Goal: Task Accomplishment & Management: Manage account settings

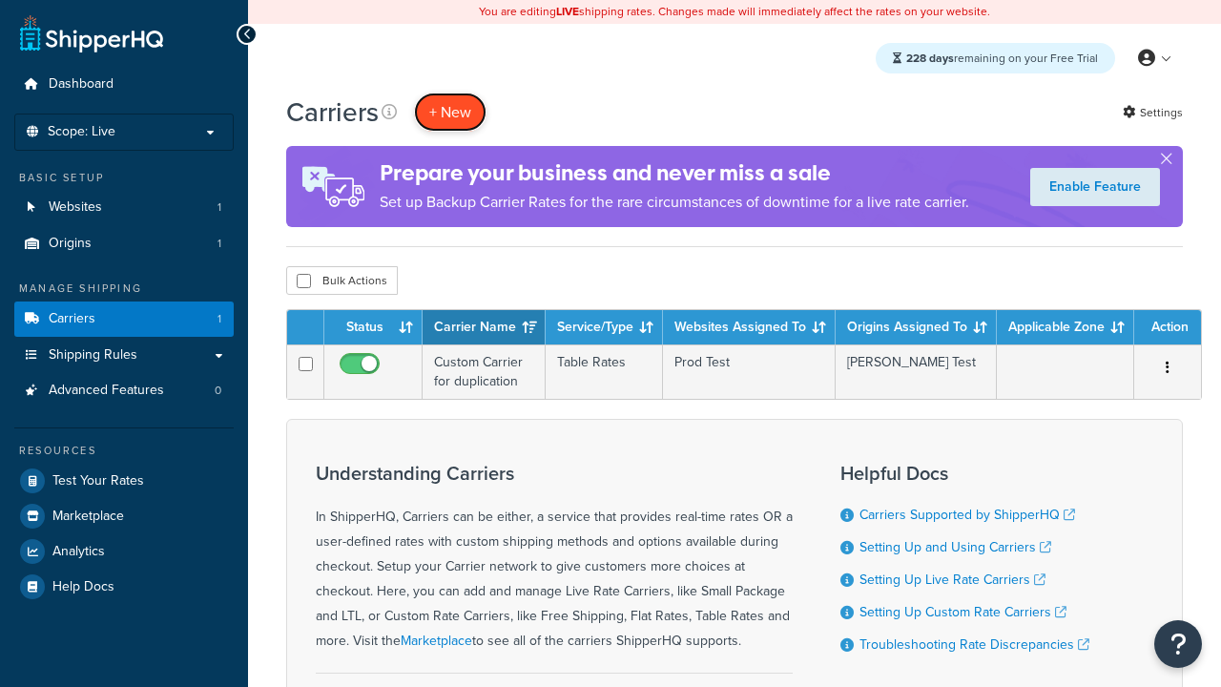
click at [450, 112] on button "+ New" at bounding box center [450, 111] width 72 height 39
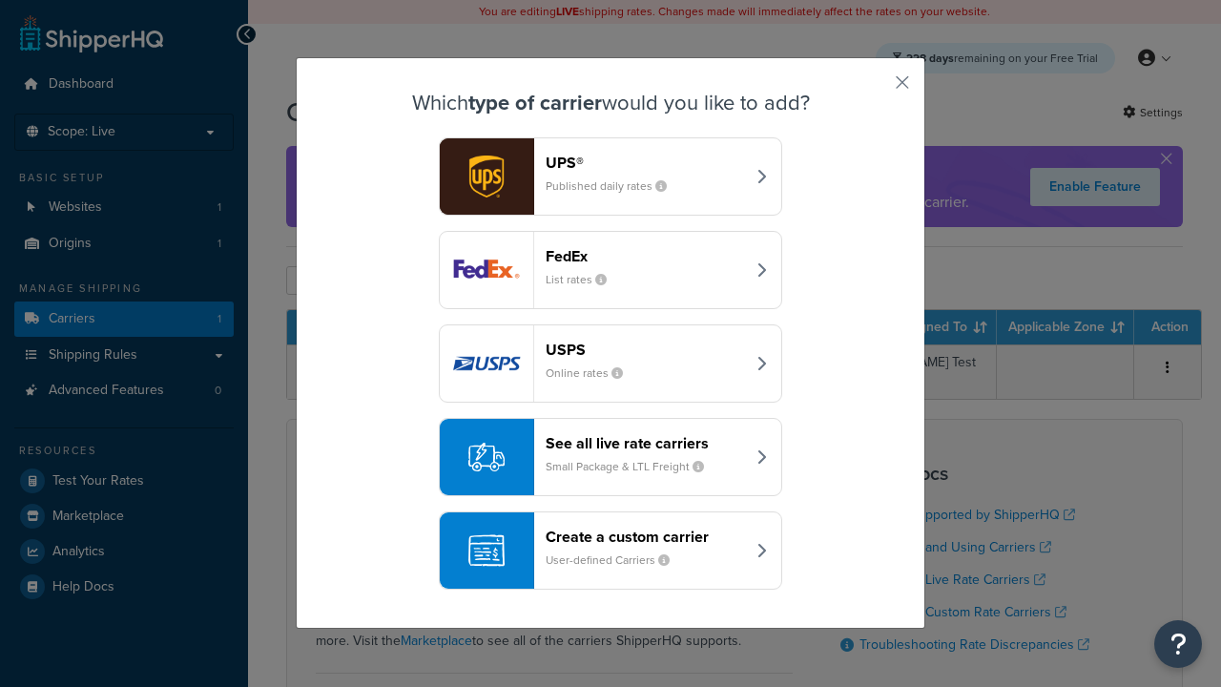
click at [645, 256] on header "FedEx" at bounding box center [644, 256] width 199 height 18
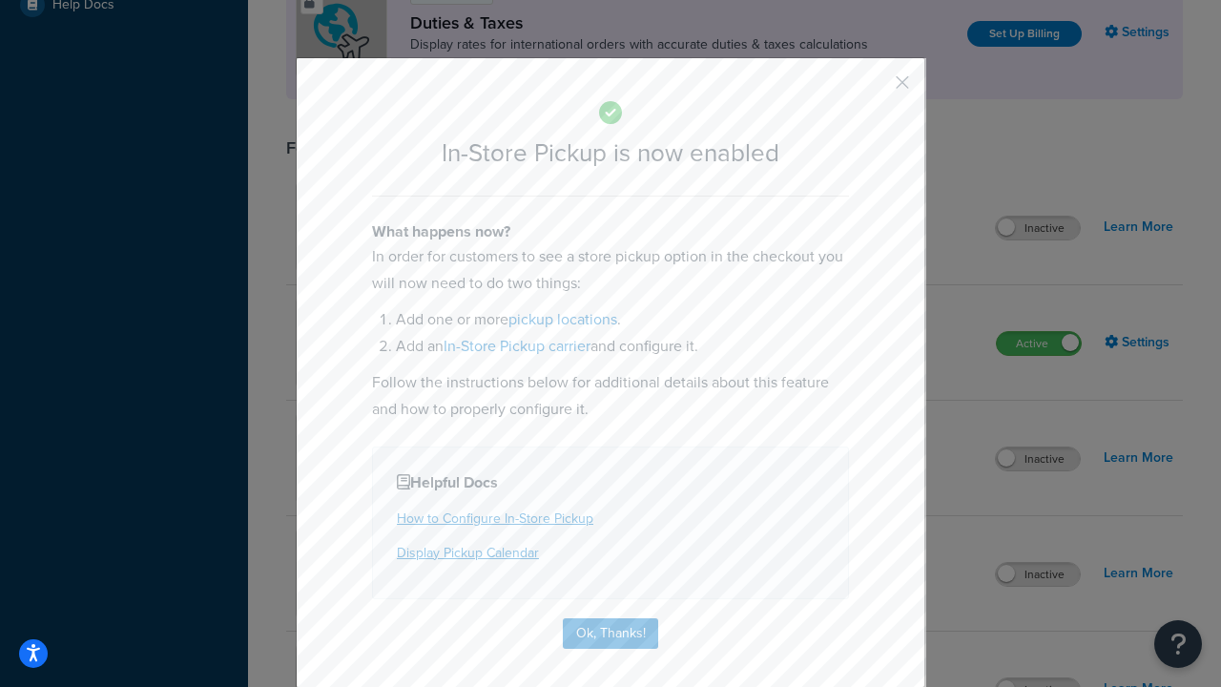
click at [874, 87] on button "button" at bounding box center [874, 89] width 5 height 5
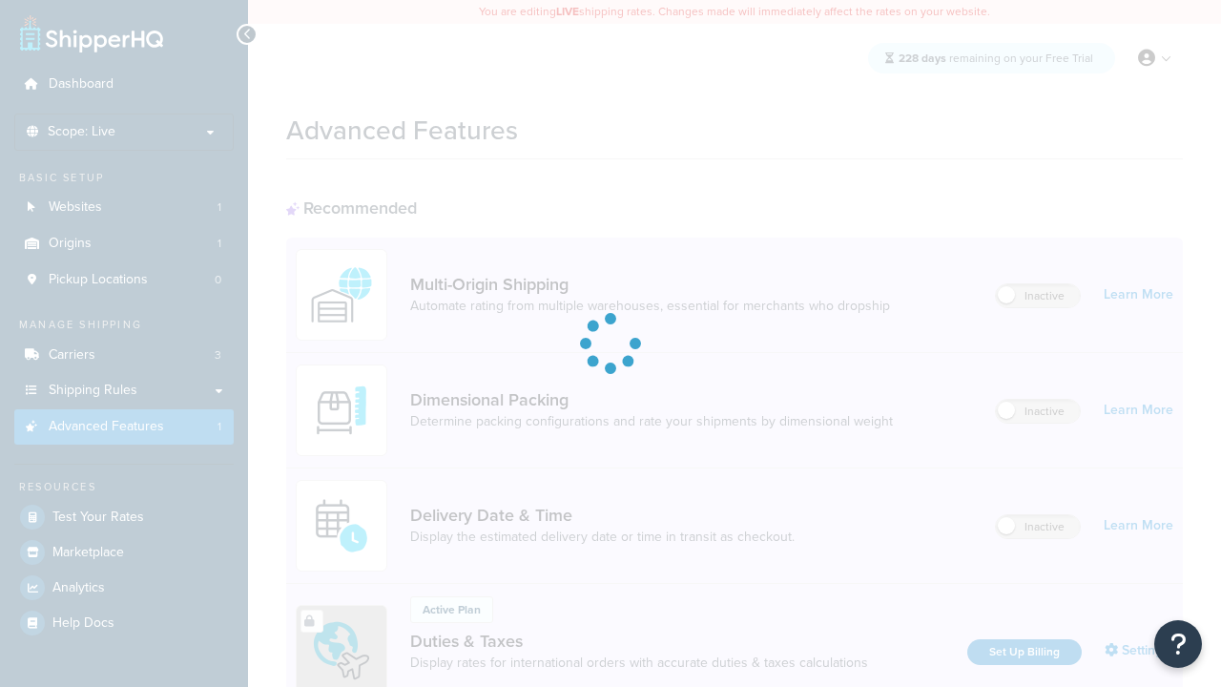
scroll to position [618, 0]
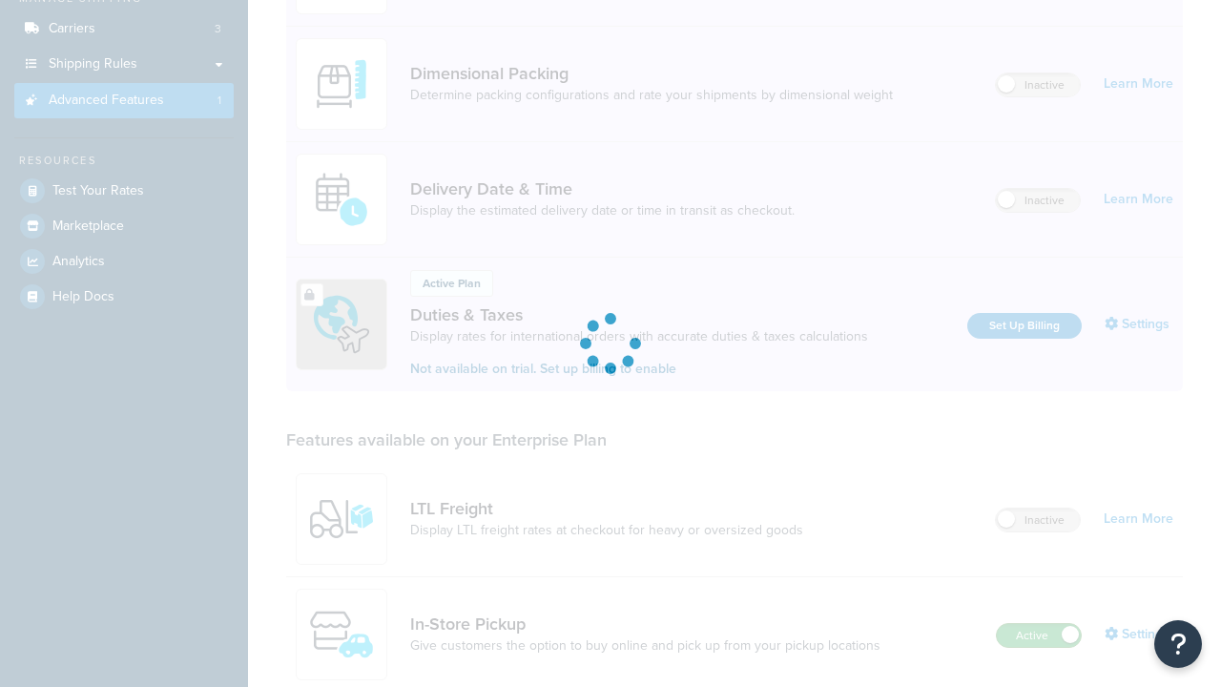
click at [1038, 624] on label "Active" at bounding box center [1039, 635] width 84 height 23
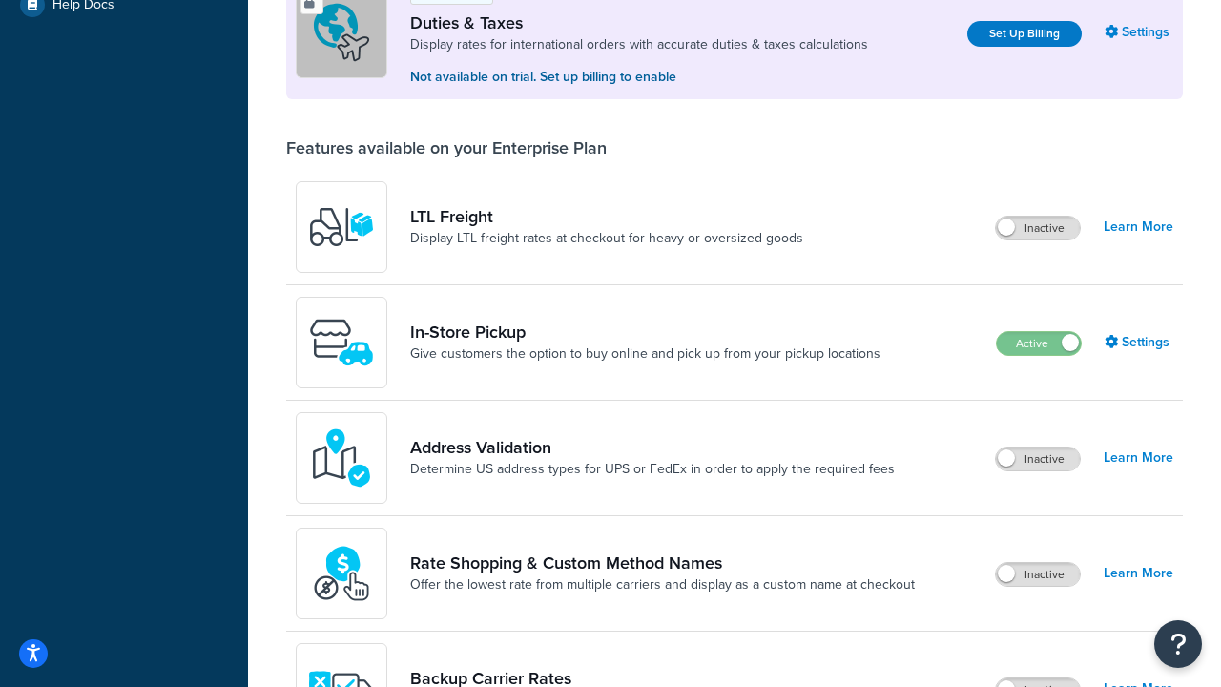
scroll to position [582, 0]
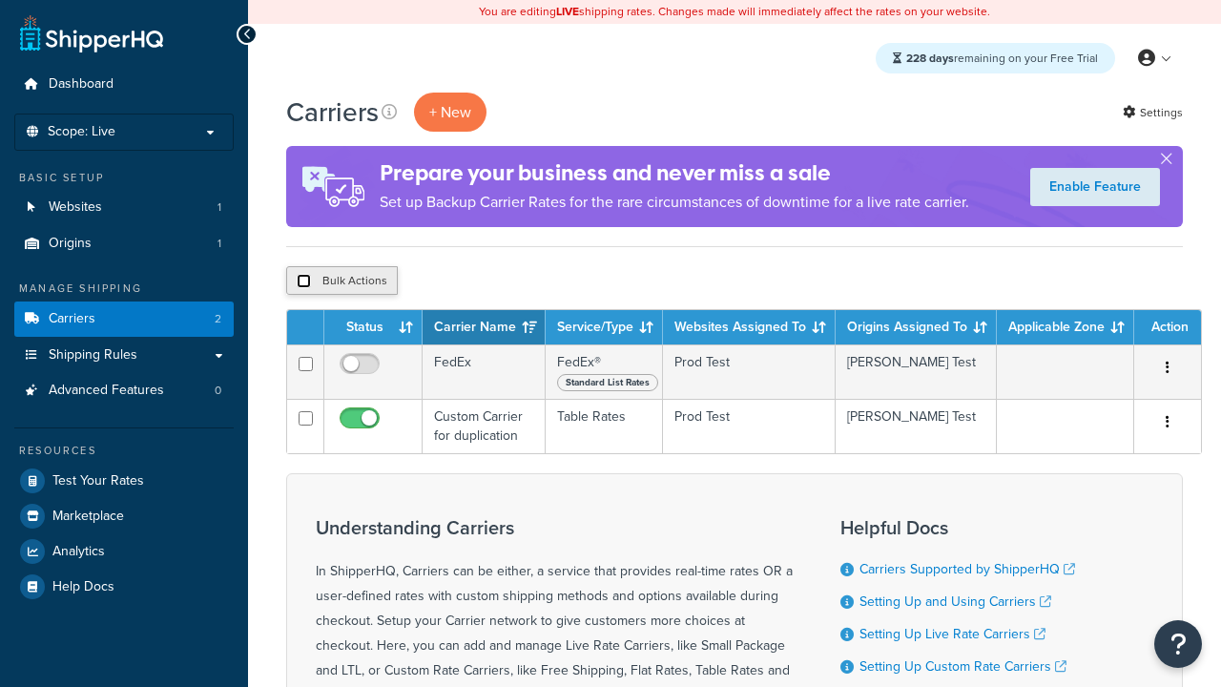
click at [303, 281] on input "checkbox" at bounding box center [304, 281] width 14 height 14
checkbox input "true"
click at [0, 0] on button "Delete" at bounding box center [0, 0] width 0 height 0
